Goal: Information Seeking & Learning: Check status

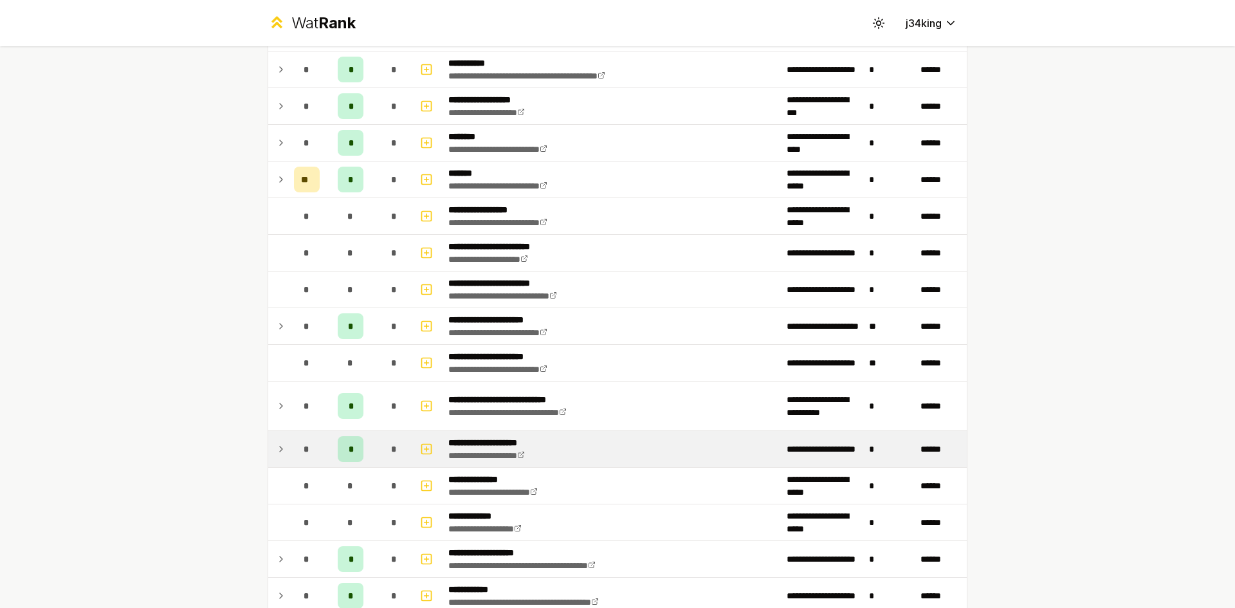
scroll to position [1538, 0]
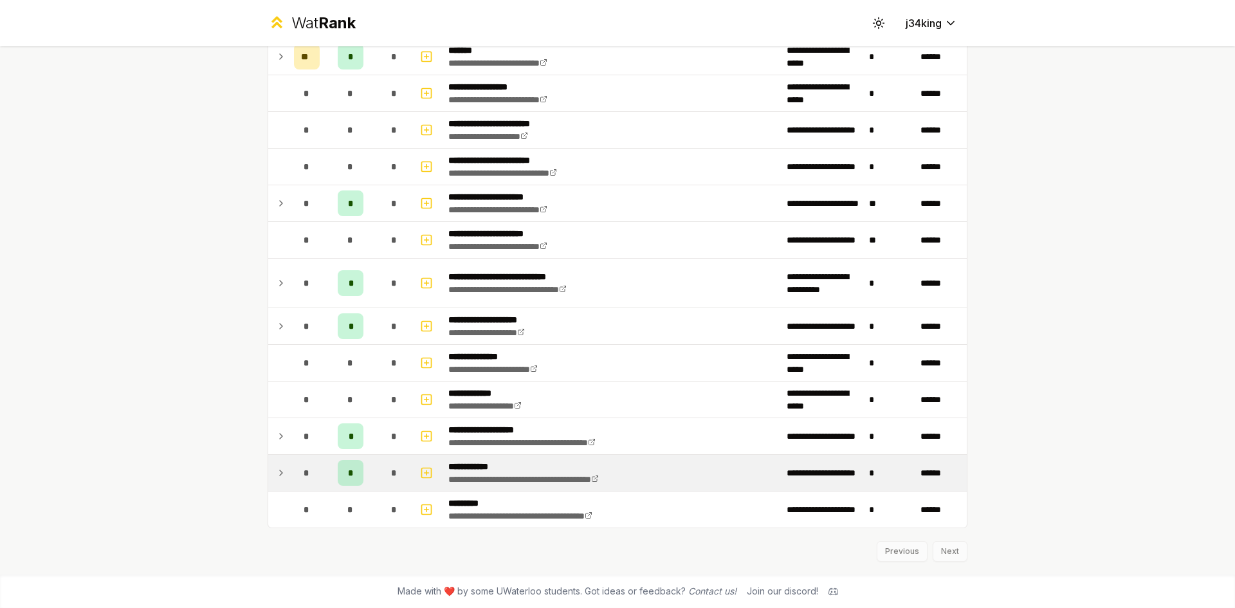
click at [273, 464] on td at bounding box center [278, 473] width 21 height 36
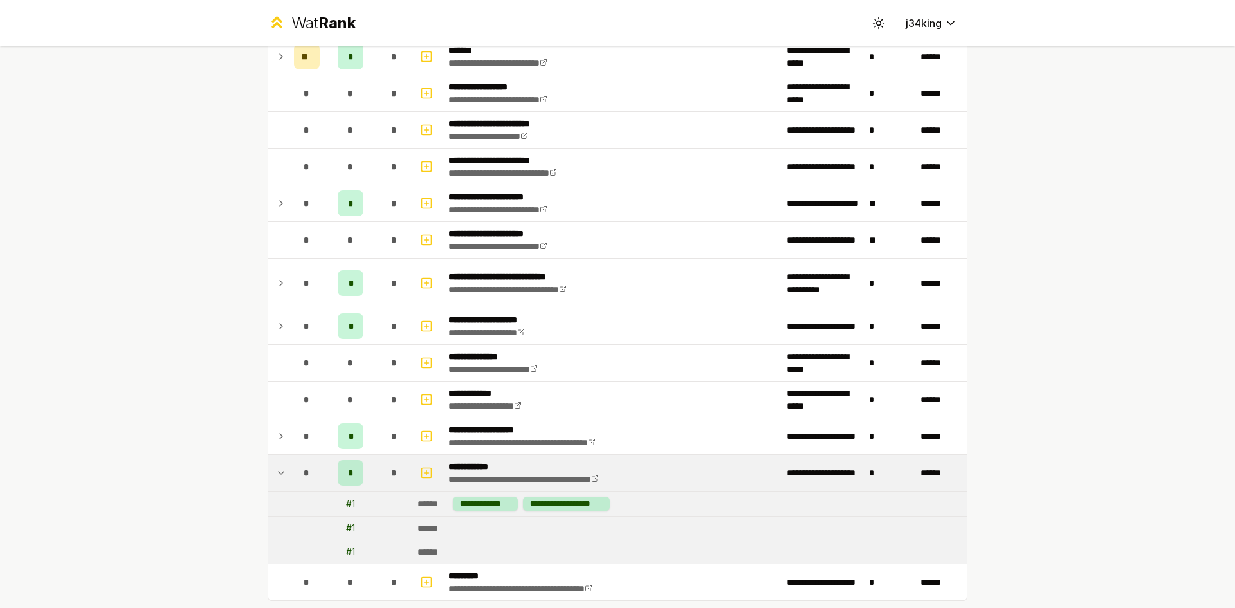
click at [276, 468] on icon at bounding box center [281, 472] width 10 height 15
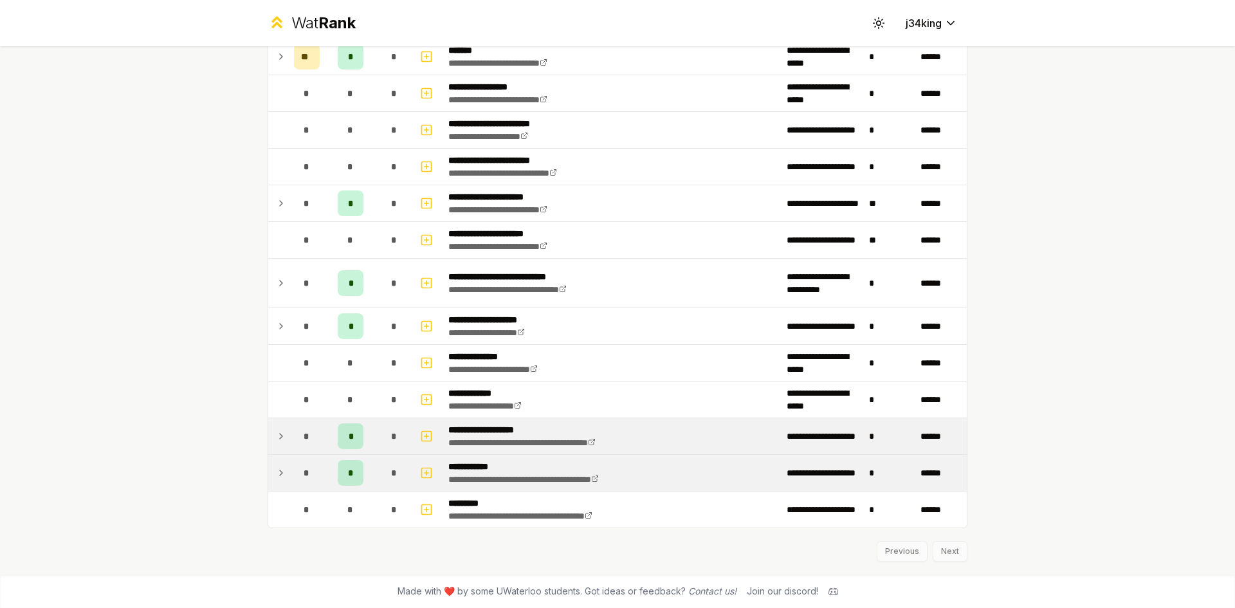
click at [268, 443] on td at bounding box center [278, 436] width 21 height 36
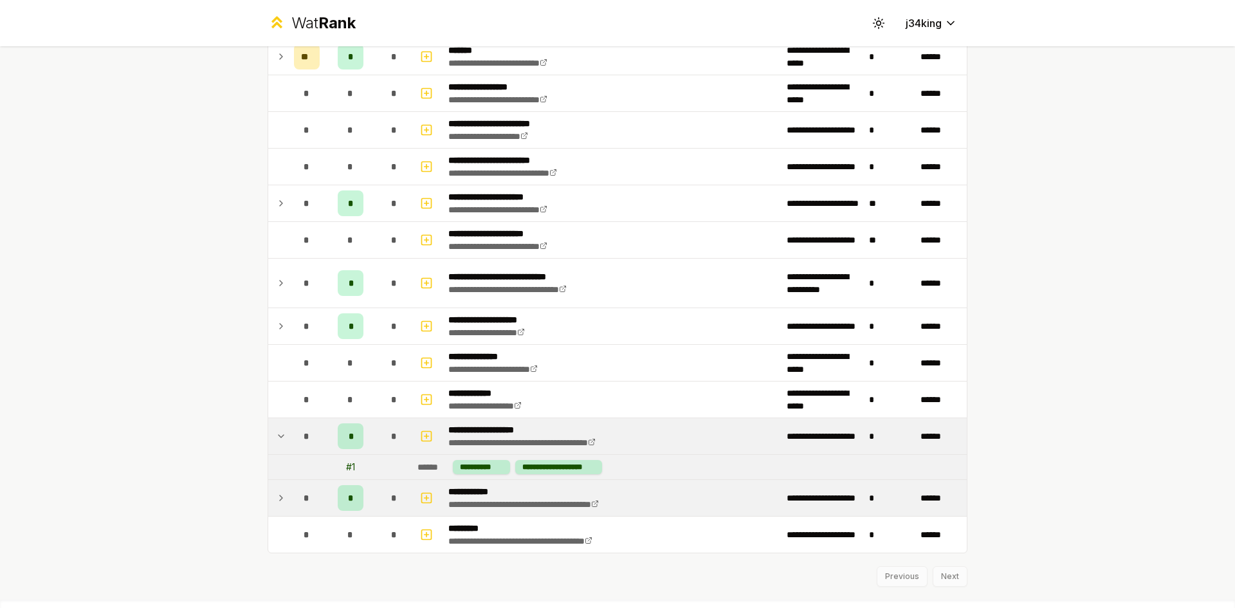
click at [268, 443] on td at bounding box center [278, 436] width 21 height 36
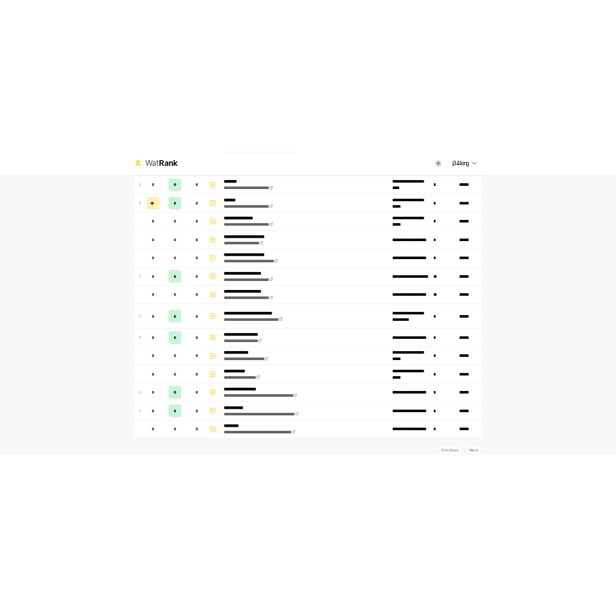
scroll to position [0, 0]
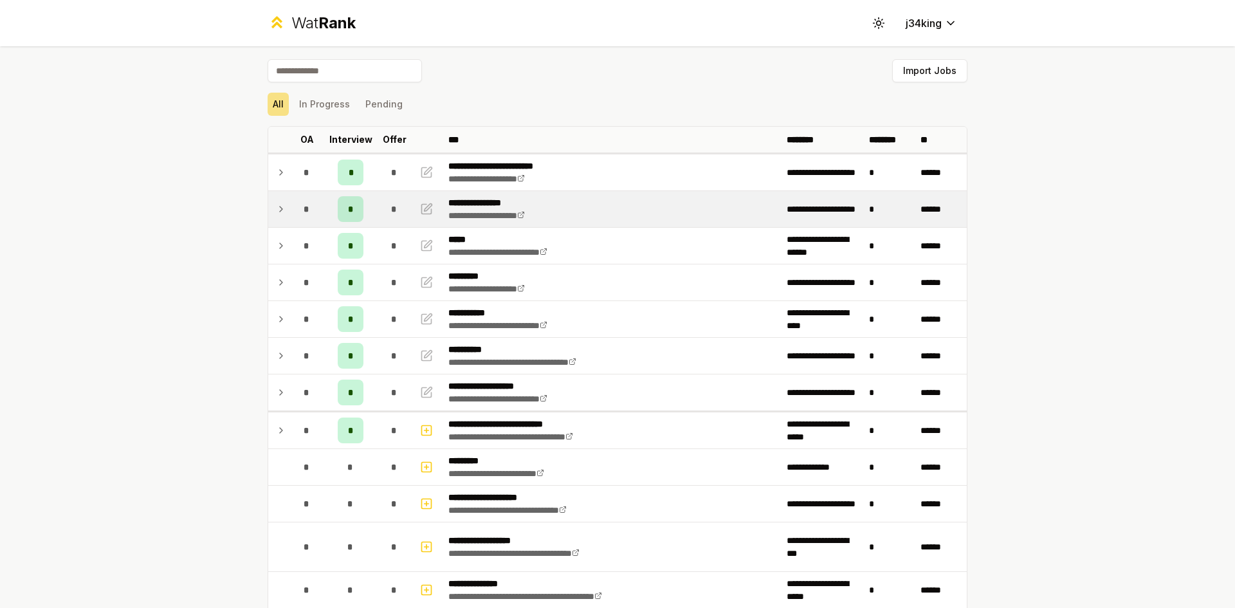
drag, startPoint x: 277, startPoint y: 464, endPoint x: 291, endPoint y: 206, distance: 258.4
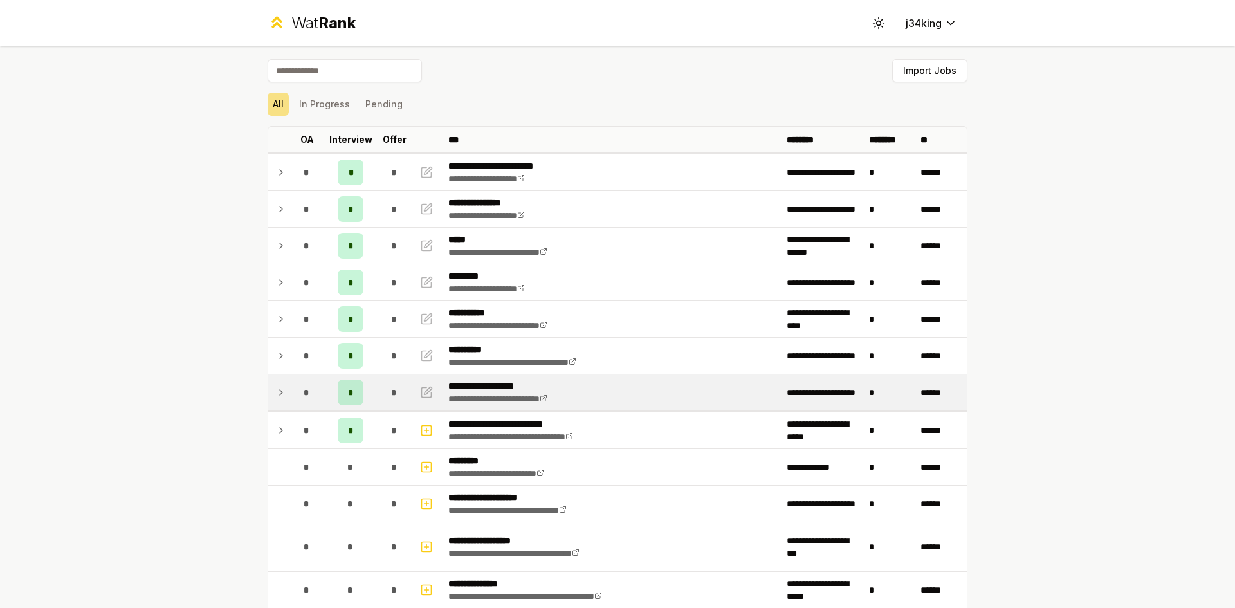
click at [280, 394] on icon at bounding box center [281, 392] width 10 height 15
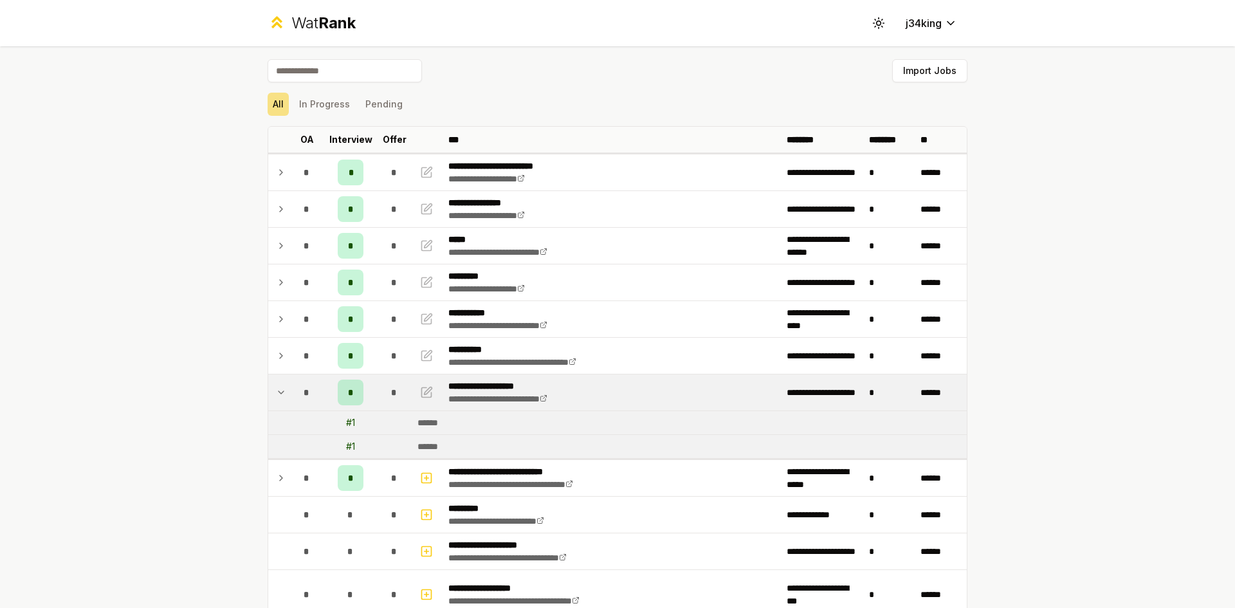
click at [280, 394] on icon at bounding box center [281, 392] width 10 height 15
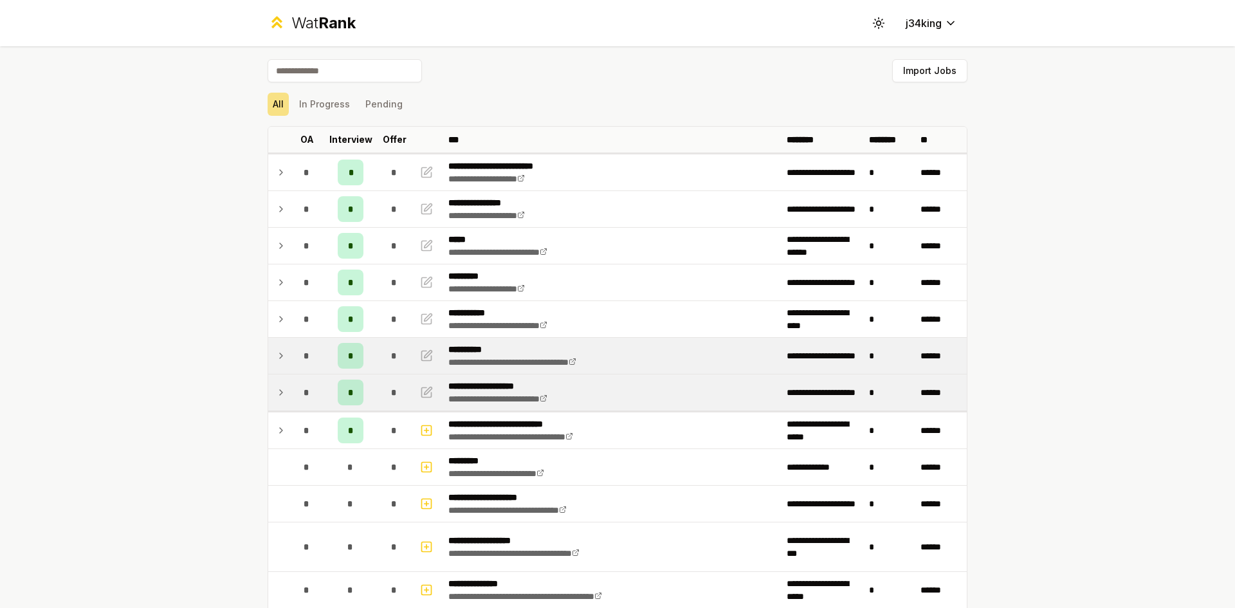
click at [289, 358] on td "*" at bounding box center [307, 356] width 36 height 36
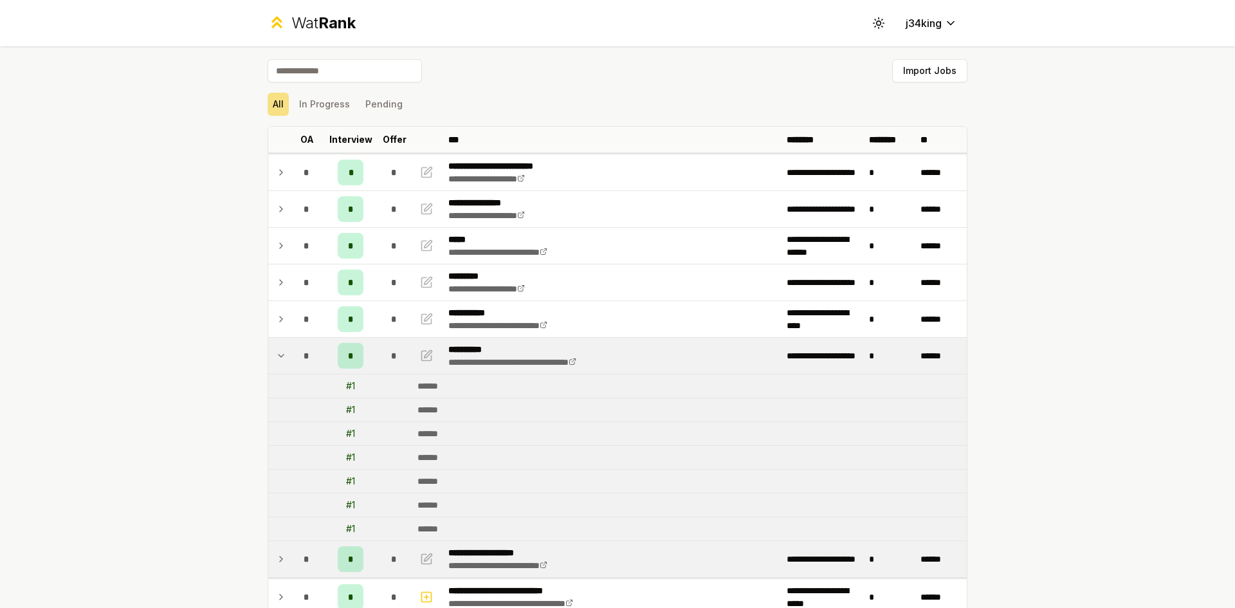
click at [289, 358] on td "*" at bounding box center [307, 356] width 36 height 36
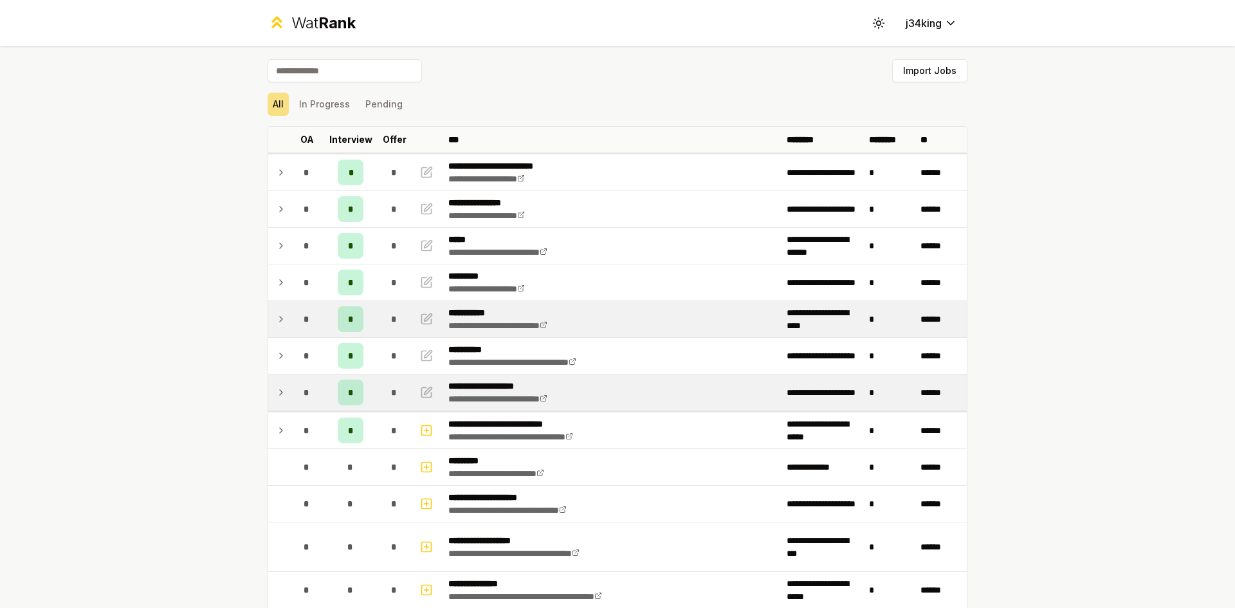
click at [276, 323] on icon at bounding box center [281, 318] width 10 height 15
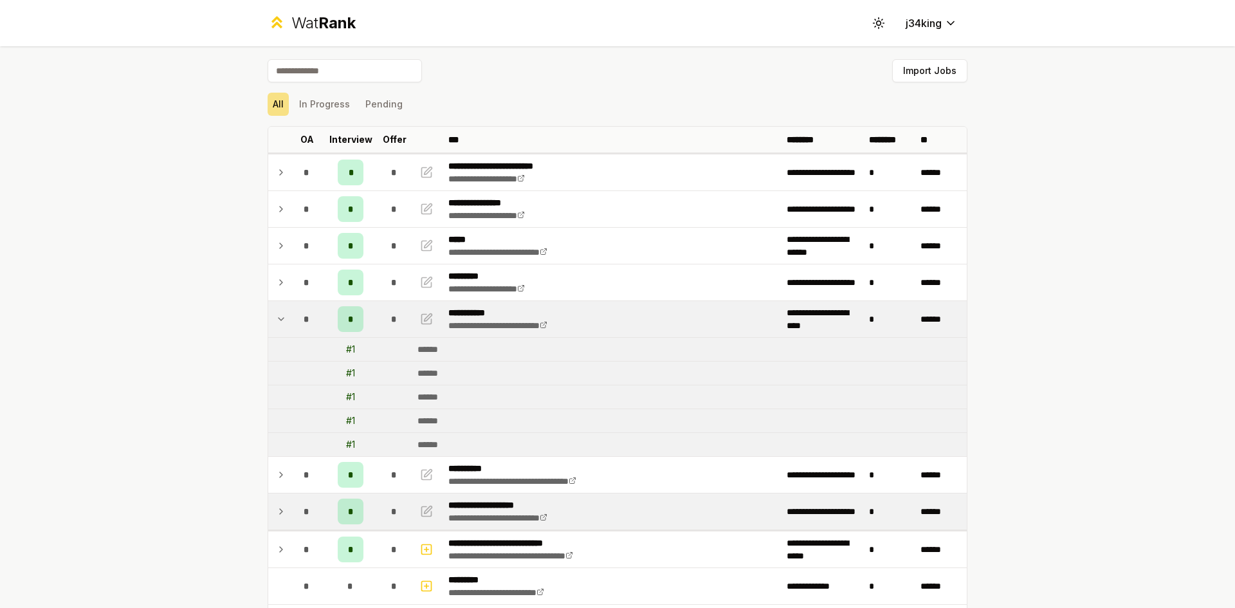
click at [276, 324] on icon at bounding box center [281, 318] width 10 height 15
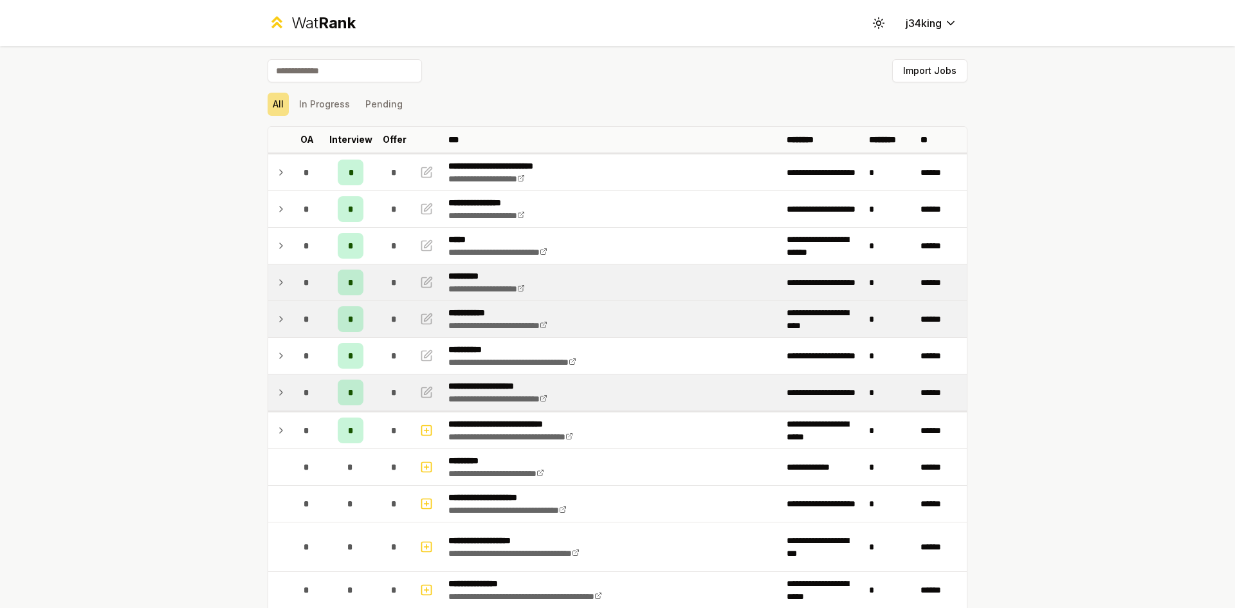
click at [283, 285] on td at bounding box center [278, 282] width 21 height 36
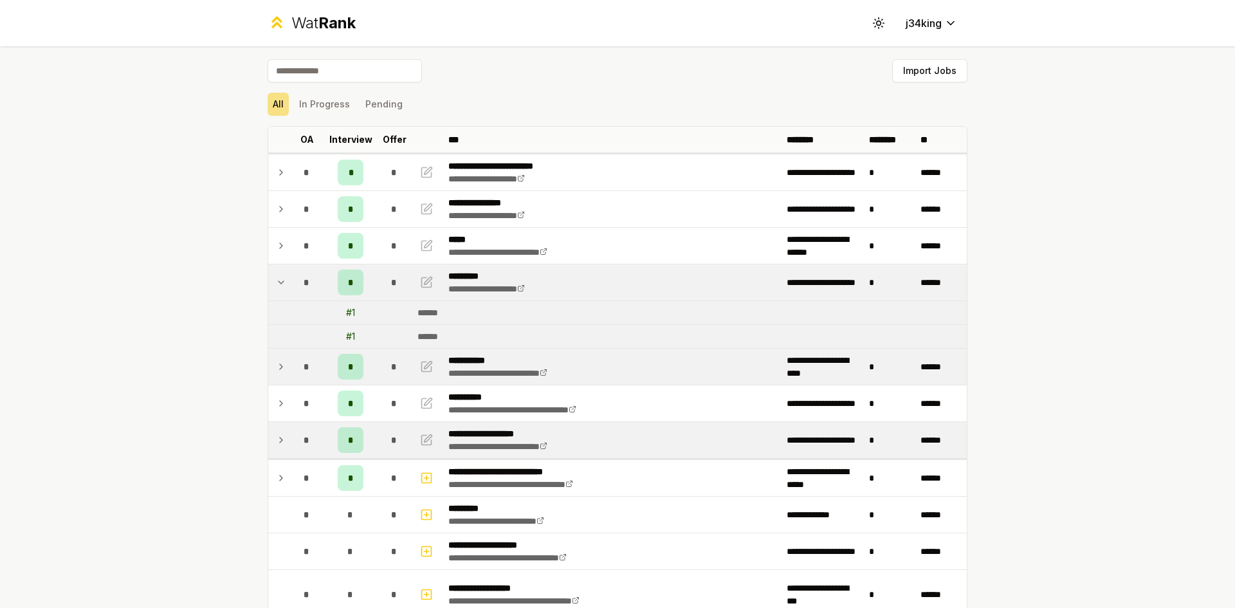
click at [283, 286] on td at bounding box center [278, 282] width 21 height 36
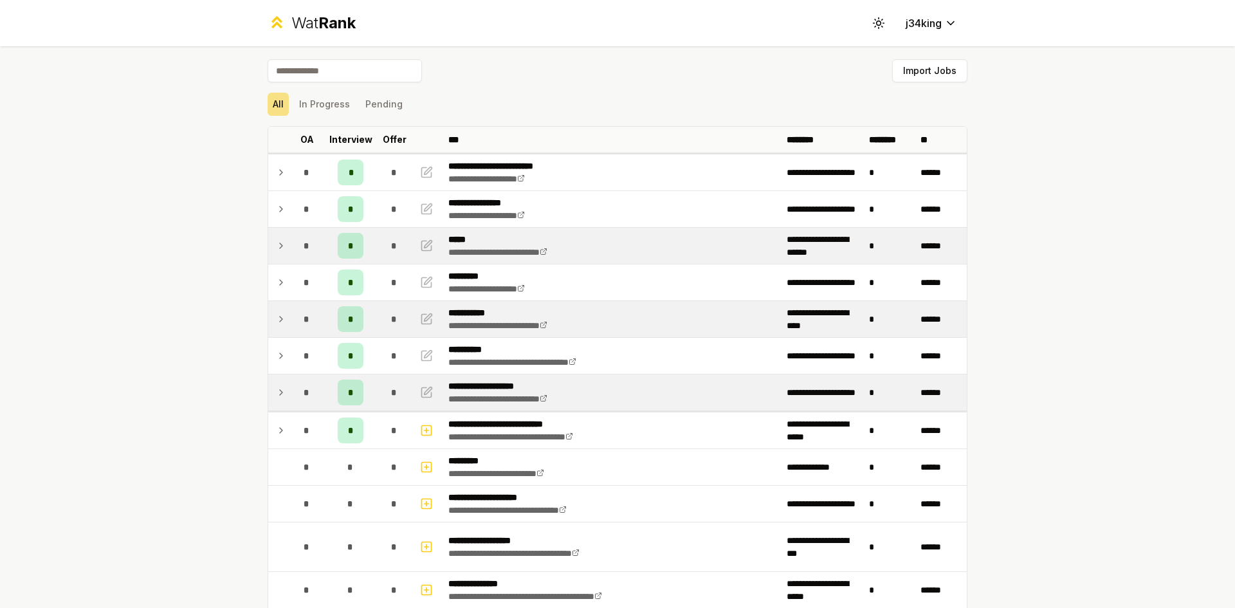
click at [289, 258] on td "*" at bounding box center [307, 246] width 36 height 36
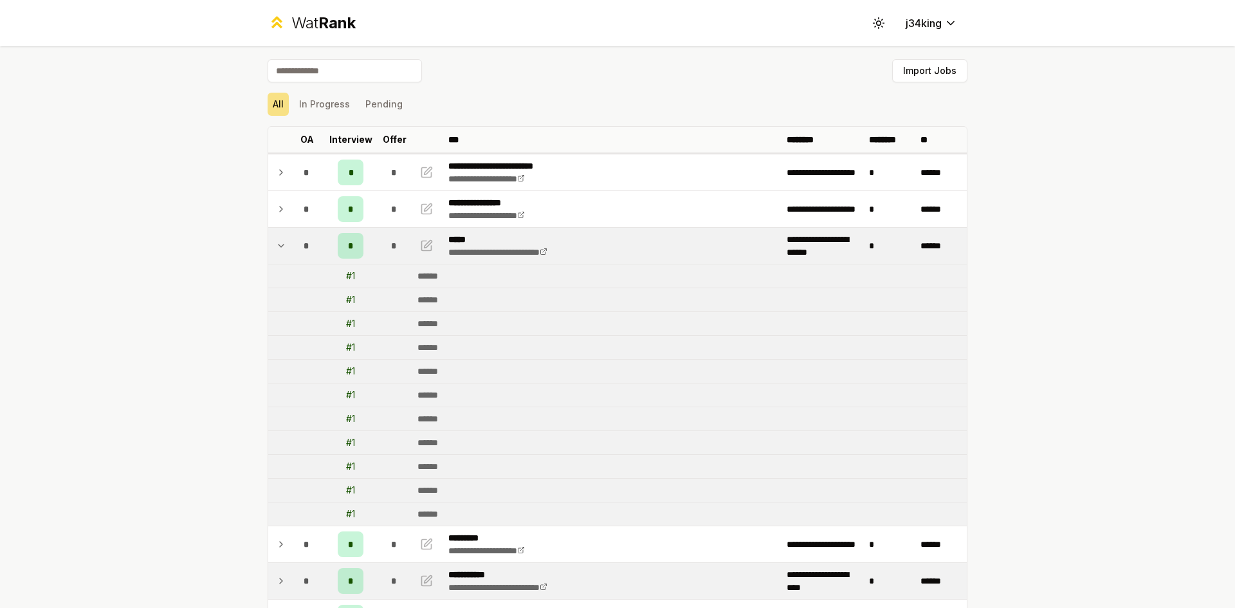
click at [277, 255] on td at bounding box center [278, 246] width 21 height 36
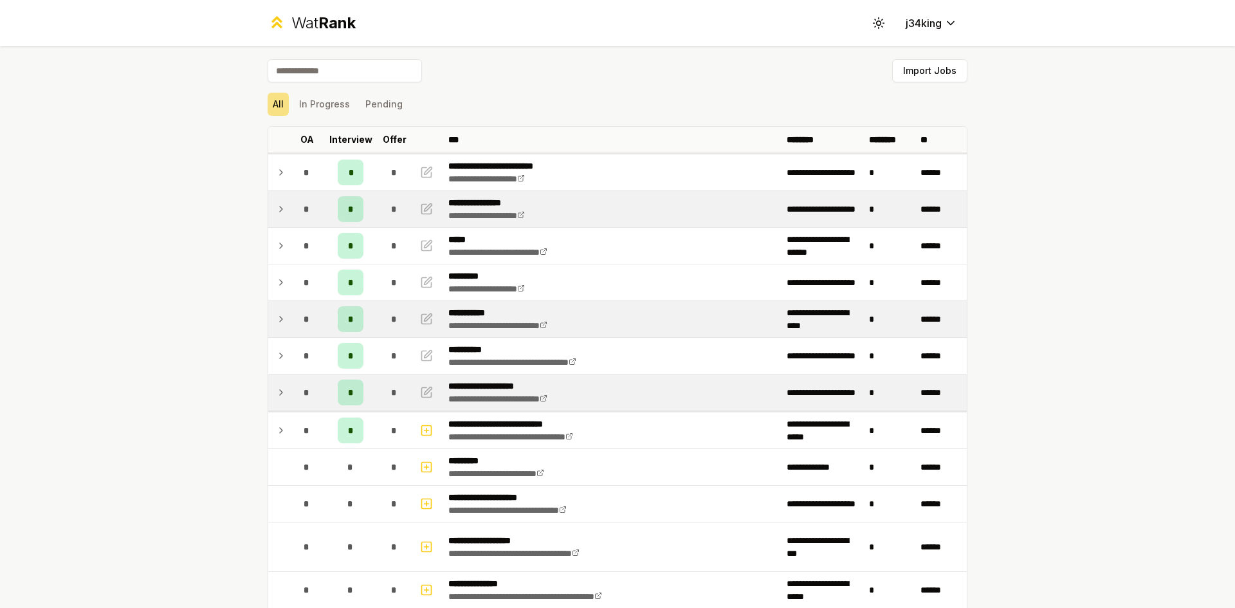
click at [289, 217] on td "*" at bounding box center [307, 209] width 36 height 36
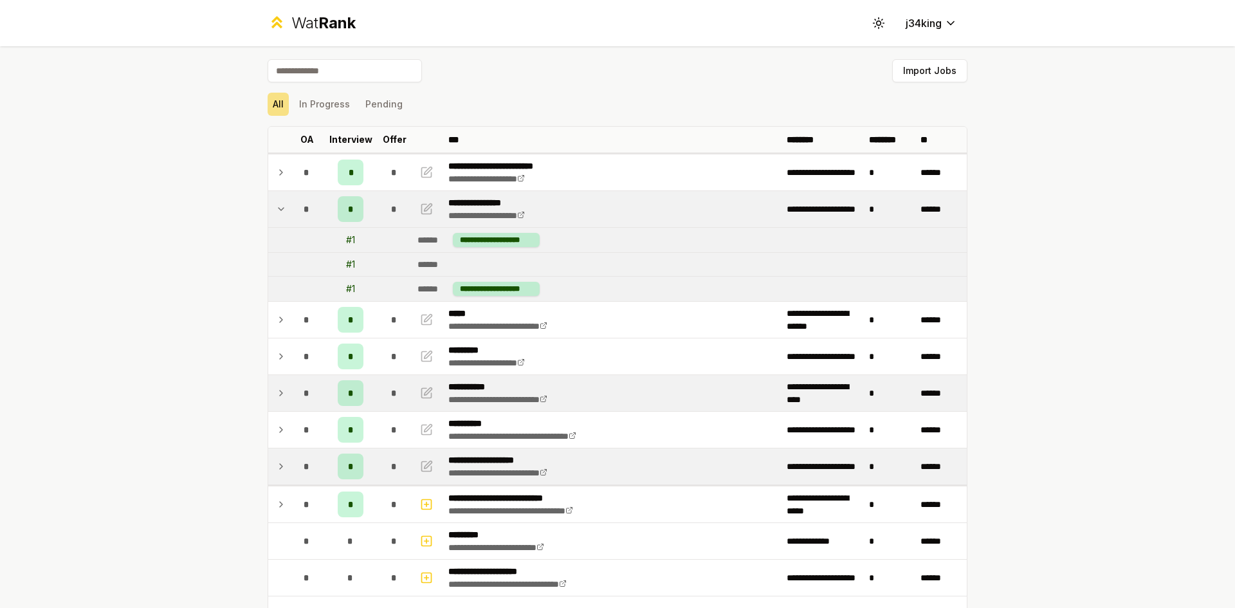
click at [289, 222] on td "*" at bounding box center [307, 209] width 36 height 36
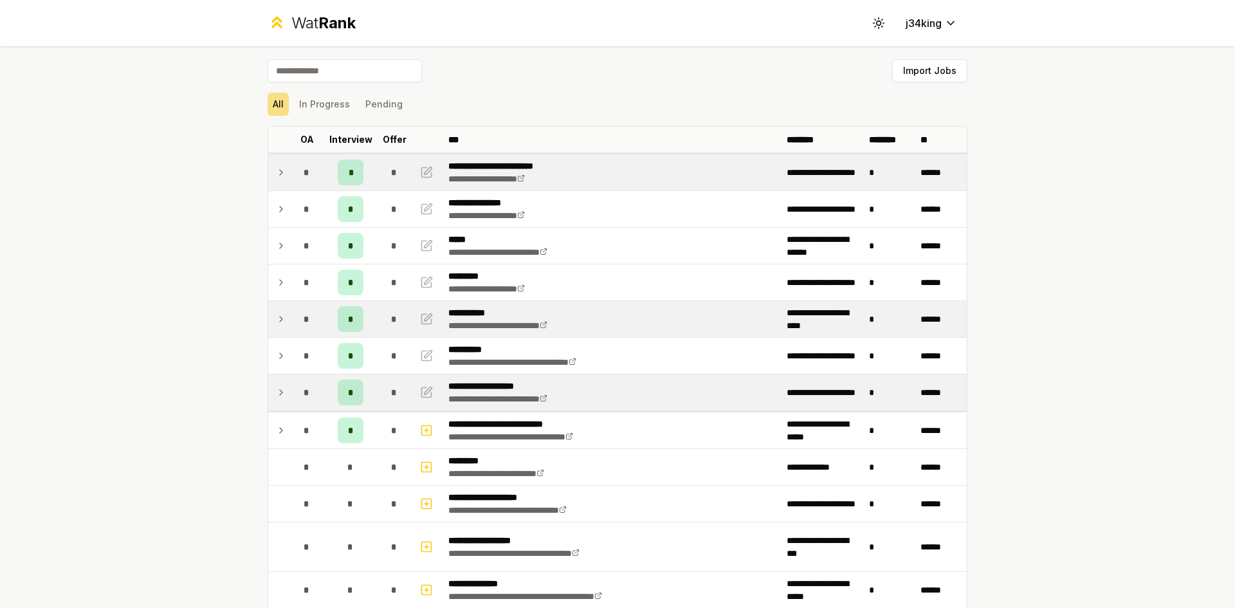
click at [268, 181] on td at bounding box center [278, 172] width 21 height 36
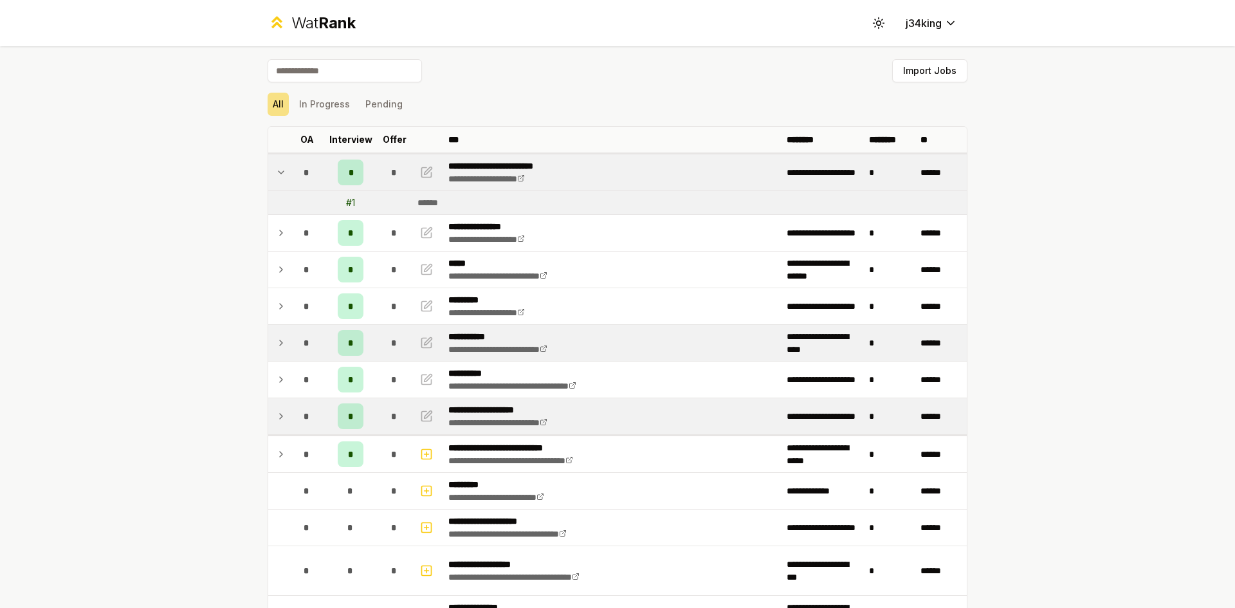
click at [273, 187] on td at bounding box center [278, 172] width 21 height 36
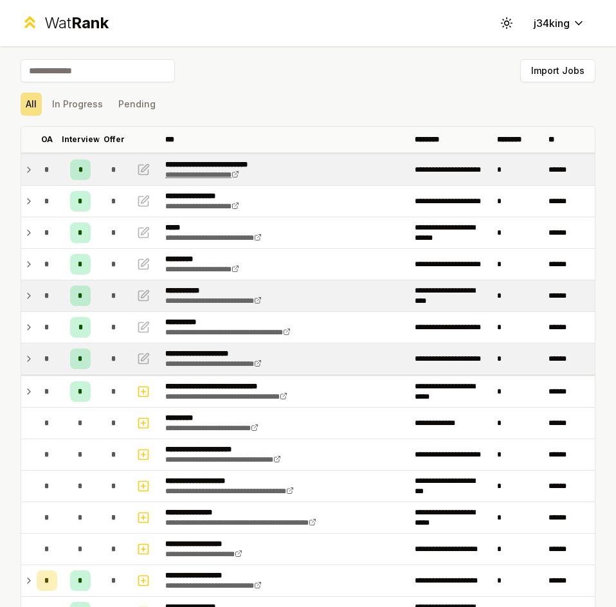
click at [194, 172] on link "**********" at bounding box center [202, 175] width 74 height 8
